Goal: Transaction & Acquisition: Purchase product/service

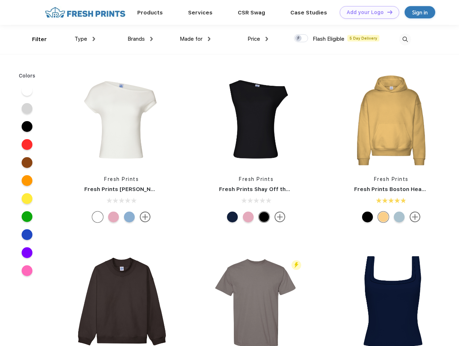
scroll to position [0, 0]
click at [367, 12] on link "Add your Logo Design Tool" at bounding box center [369, 12] width 59 height 13
click at [0, 0] on div "Design Tool" at bounding box center [0, 0] width 0 height 0
click at [386, 12] on link "Add your Logo Design Tool" at bounding box center [369, 12] width 59 height 13
click at [35, 39] on div "Filter" at bounding box center [39, 39] width 15 height 8
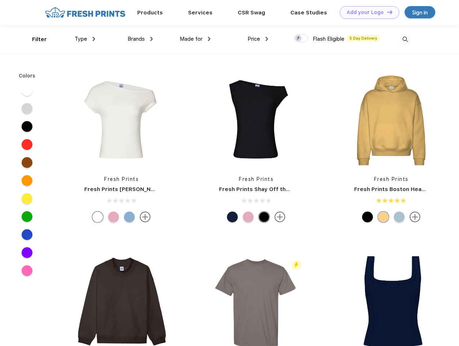
click at [85, 39] on span "Type" at bounding box center [81, 39] width 13 height 6
click at [140, 39] on span "Brands" at bounding box center [135, 39] width 17 height 6
click at [195, 39] on span "Made for" at bounding box center [191, 39] width 23 height 6
click at [258, 39] on span "Price" at bounding box center [253, 39] width 13 height 6
click at [301, 39] on div at bounding box center [301, 38] width 14 height 8
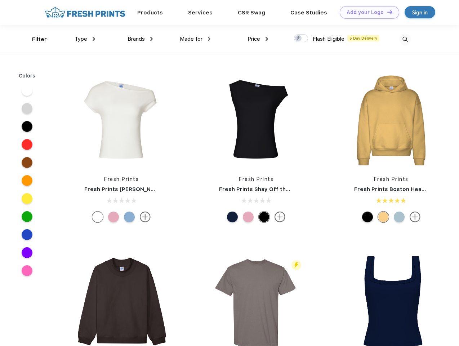
click at [298, 39] on input "checkbox" at bounding box center [296, 36] width 5 height 5
click at [405, 39] on img at bounding box center [405, 39] width 12 height 12
